Goal: Information Seeking & Learning: Learn about a topic

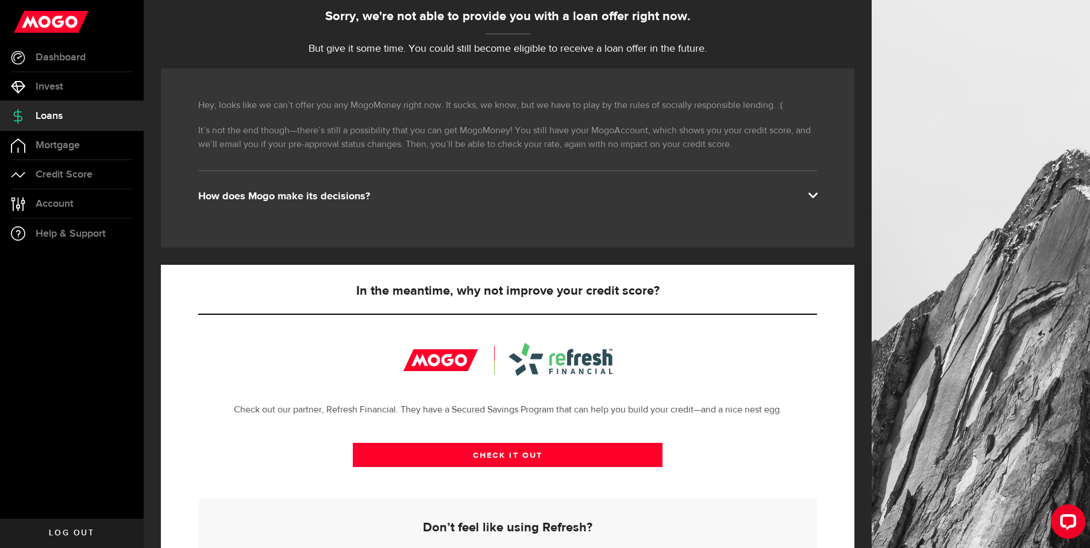
scroll to position [113, 0]
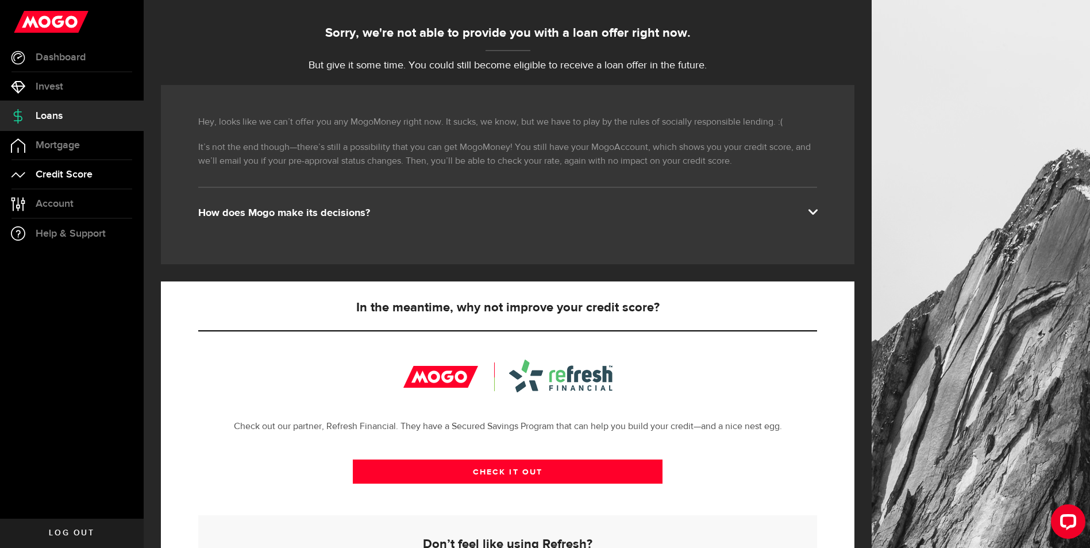
click at [46, 170] on span "Credit Score" at bounding box center [64, 175] width 57 height 10
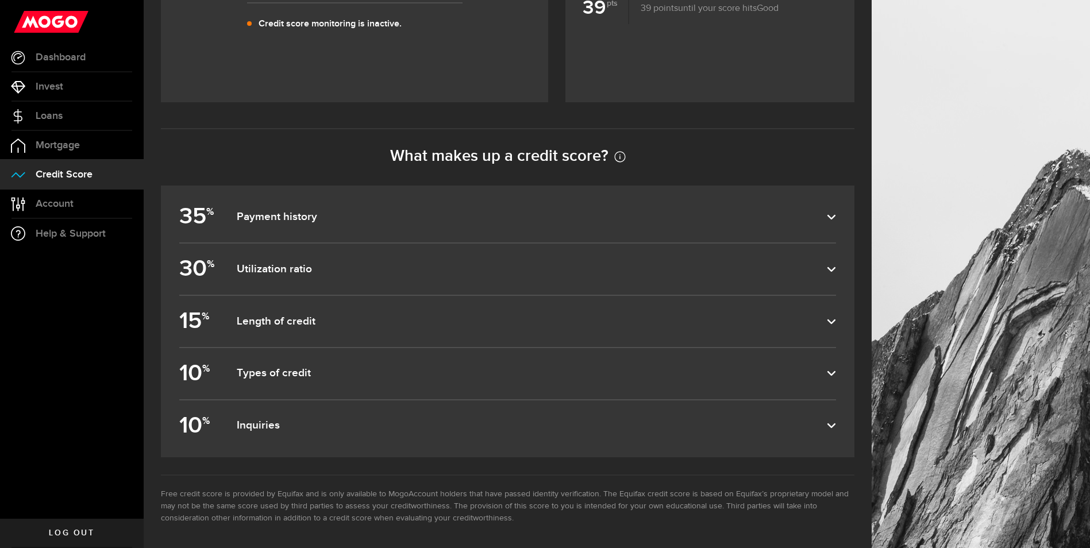
scroll to position [472, 0]
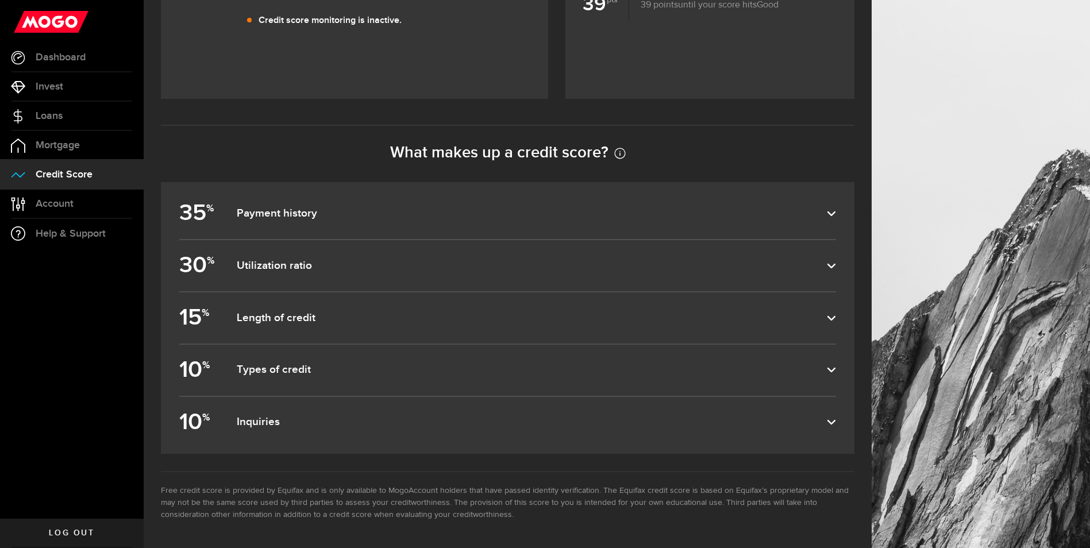
click at [836, 209] on label "35 % Payment history" at bounding box center [507, 213] width 657 height 51
click at [0, 0] on input "35 % Payment history" at bounding box center [0, 0] width 0 height 0
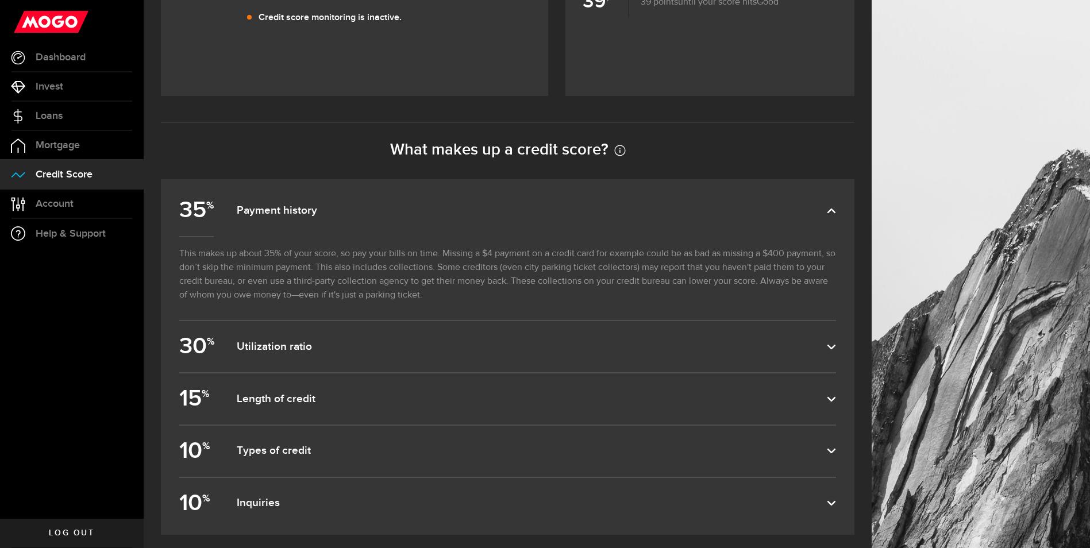
click at [836, 349] on use at bounding box center [832, 346] width 8 height 5
click at [0, 0] on input "30 % Utilization ratio" at bounding box center [0, 0] width 0 height 0
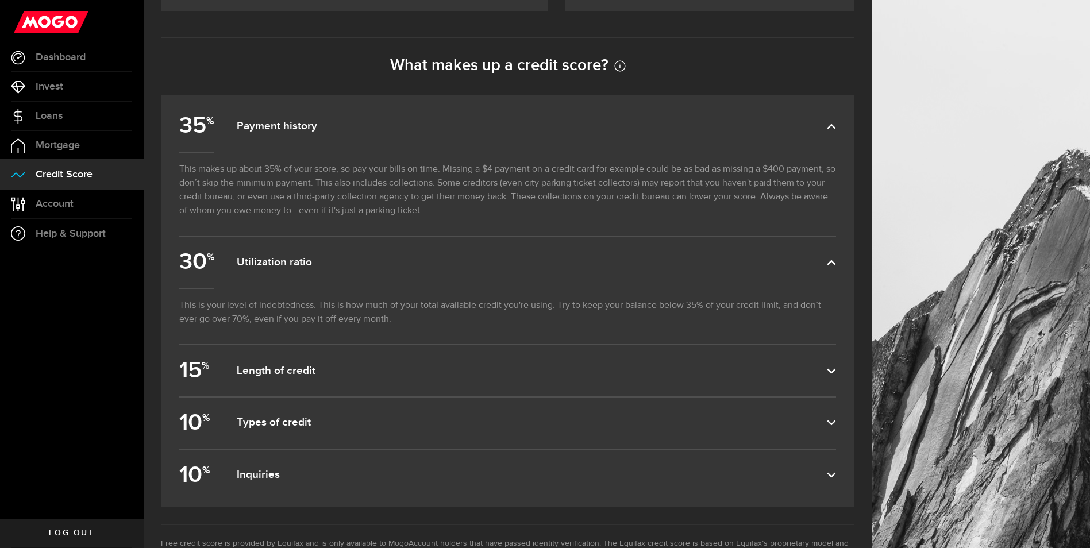
scroll to position [587, 0]
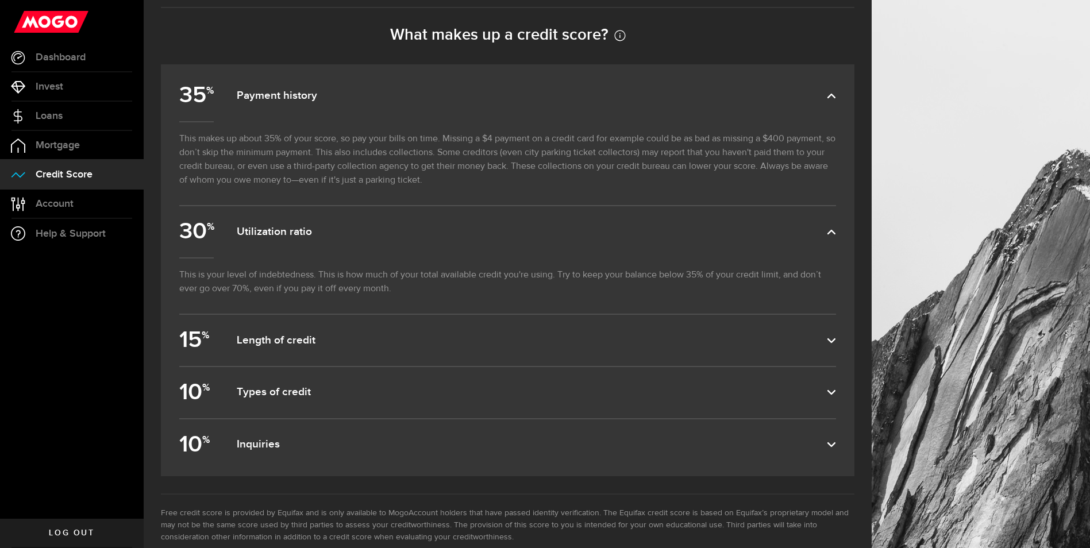
click at [824, 339] on dfn "Length of credit" at bounding box center [532, 341] width 590 height 14
click at [0, 0] on input "15 % Length of credit" at bounding box center [0, 0] width 0 height 0
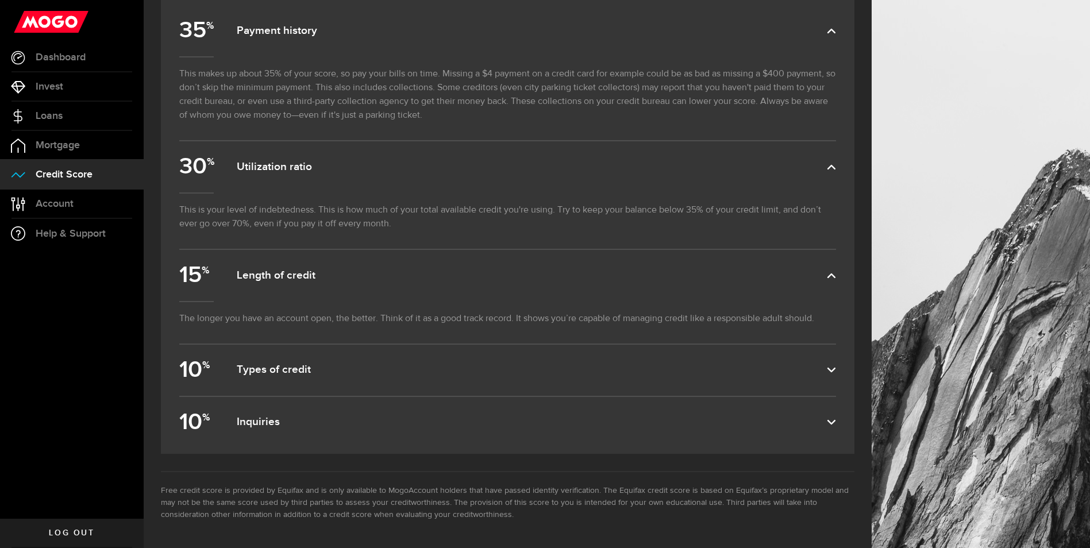
scroll to position [655, 0]
click at [836, 367] on icon at bounding box center [831, 369] width 9 height 9
click at [0, 0] on input "10 % Types of credit" at bounding box center [0, 0] width 0 height 0
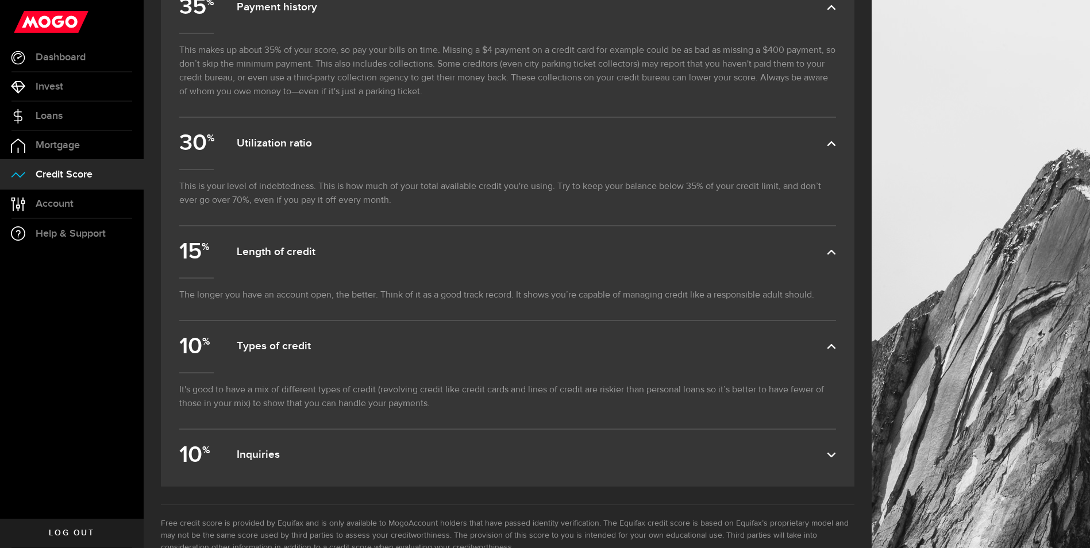
scroll to position [711, 0]
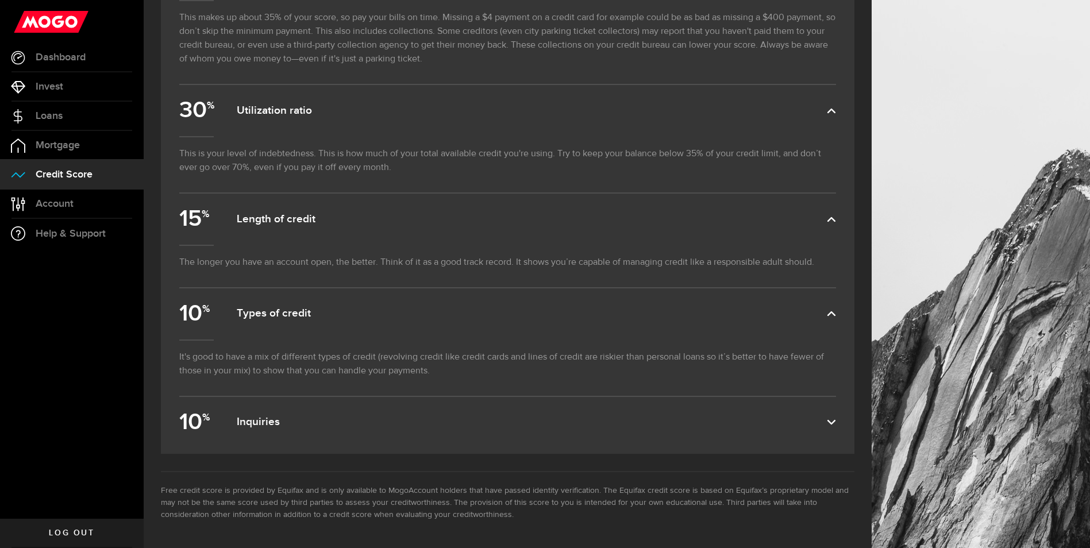
click at [836, 432] on label "10 % Inquiries" at bounding box center [507, 422] width 657 height 51
click at [0, 0] on input "10 % Inquiries" at bounding box center [0, 0] width 0 height 0
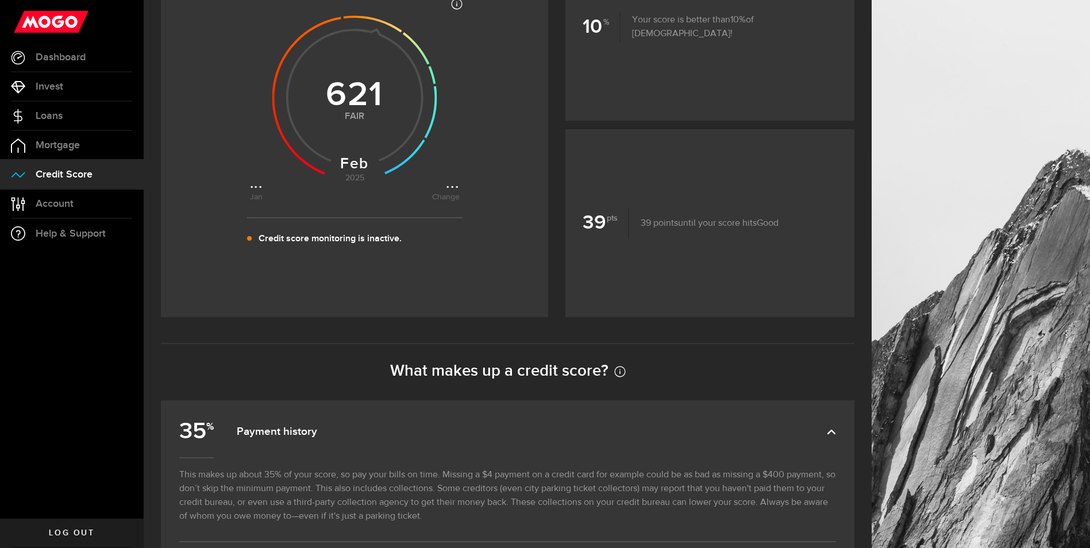
scroll to position [250, 0]
click at [356, 172] on use at bounding box center [354, 98] width 165 height 165
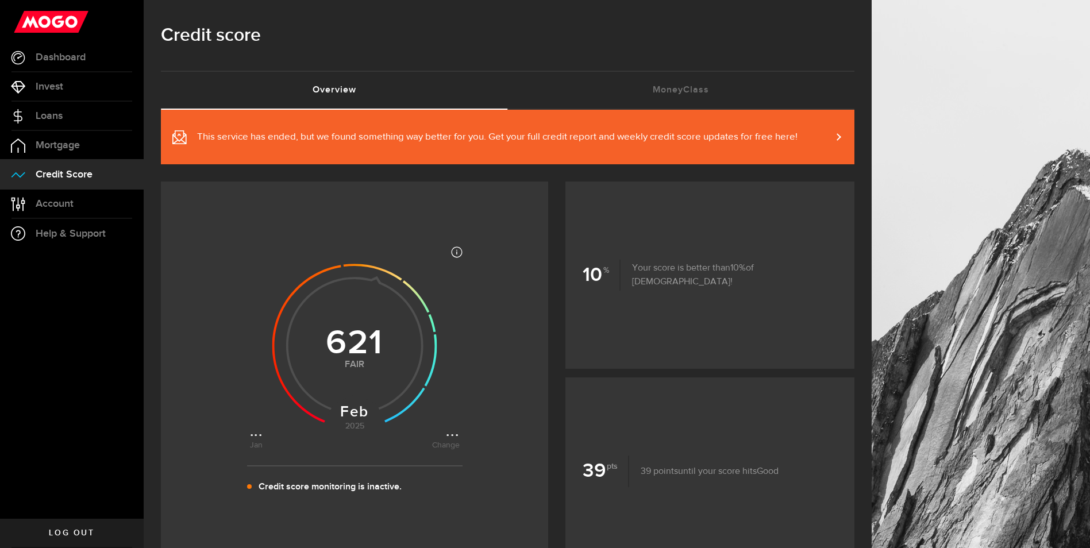
scroll to position [0, 0]
